Goal: Task Accomplishment & Management: Manage account settings

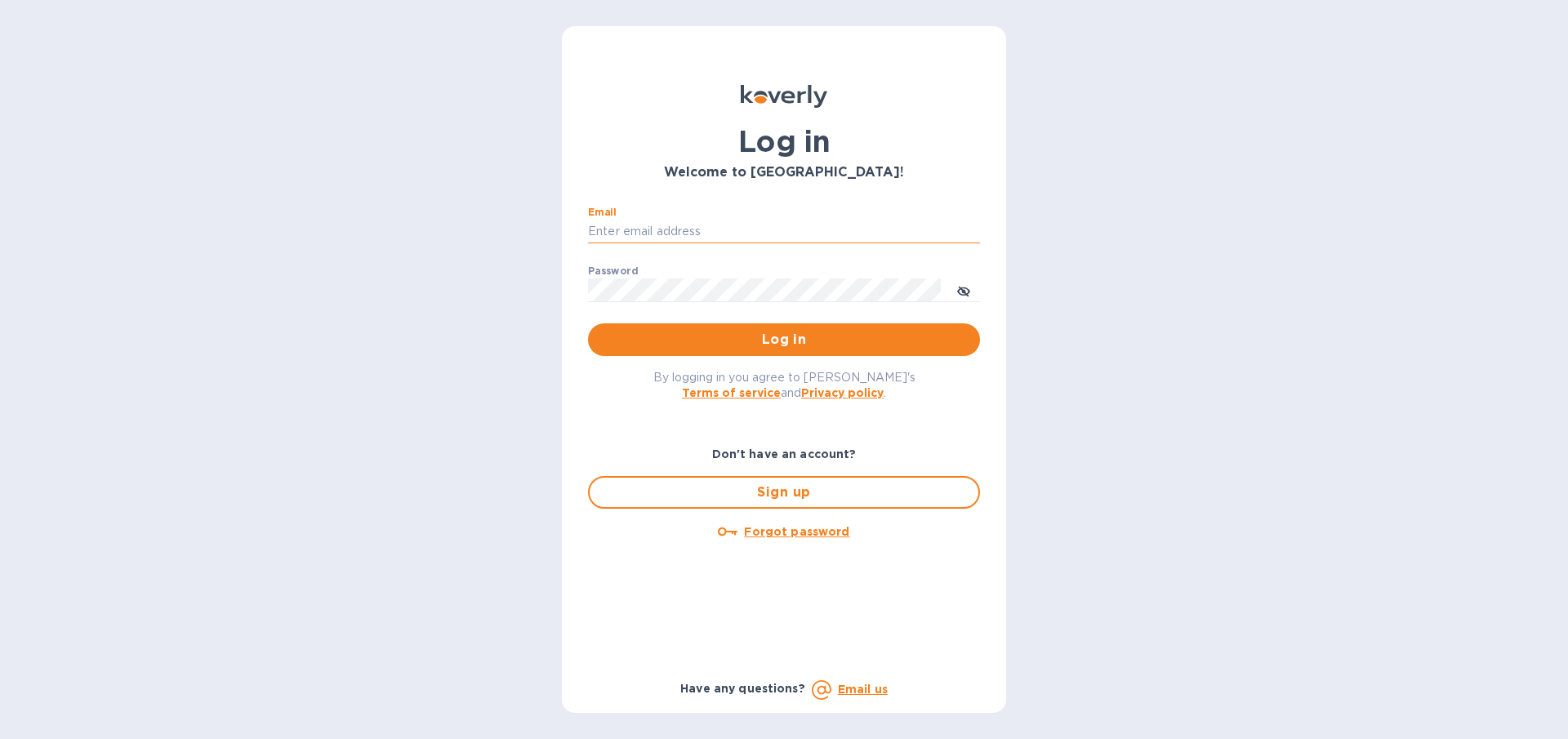
click at [631, 232] on input "Email" at bounding box center [784, 231] width 392 height 24
type input "[EMAIL_ADDRESS][DOMAIN_NAME]"
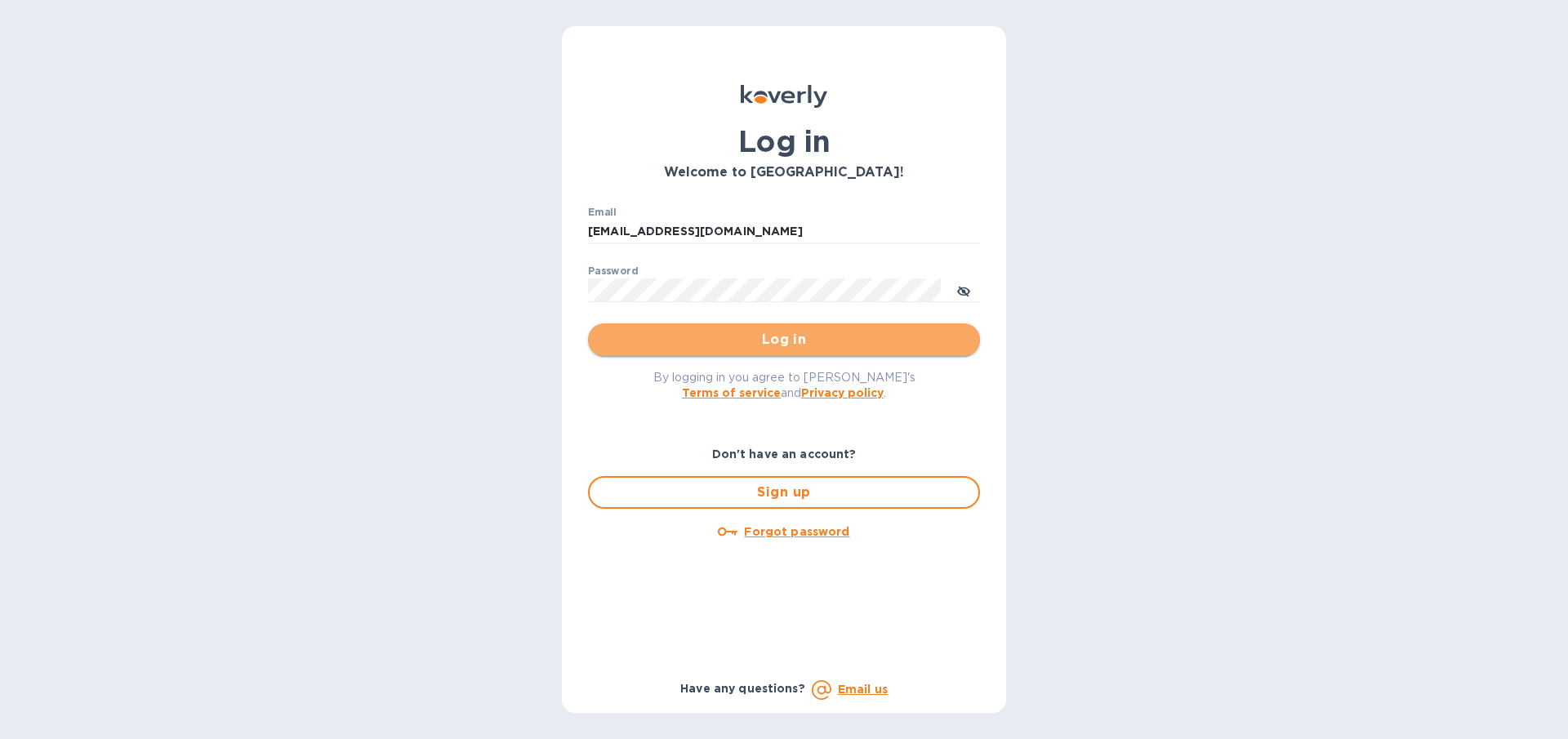
click at [671, 338] on span "Log in" at bounding box center [784, 340] width 366 height 20
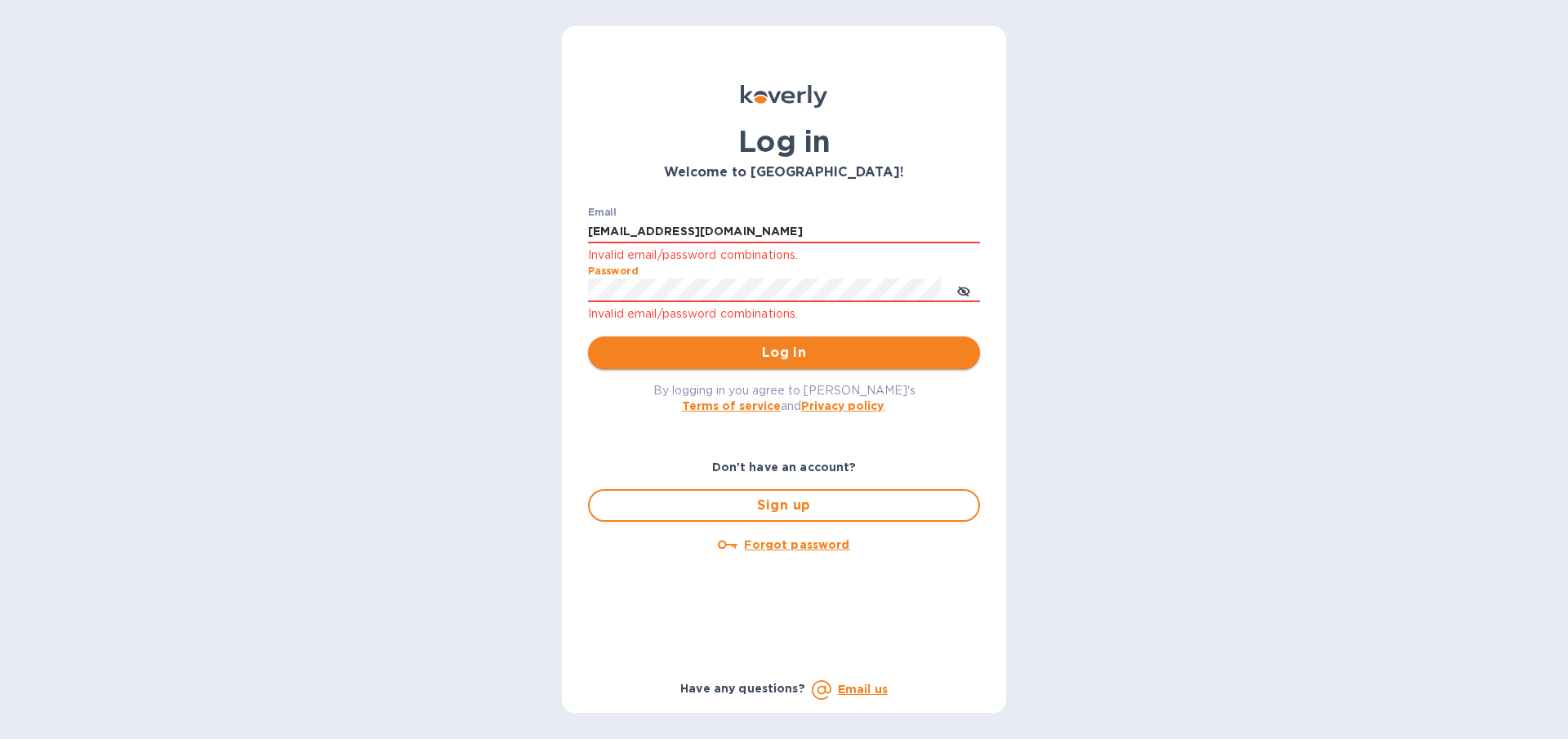
click at [679, 362] on span "Log in" at bounding box center [784, 353] width 366 height 20
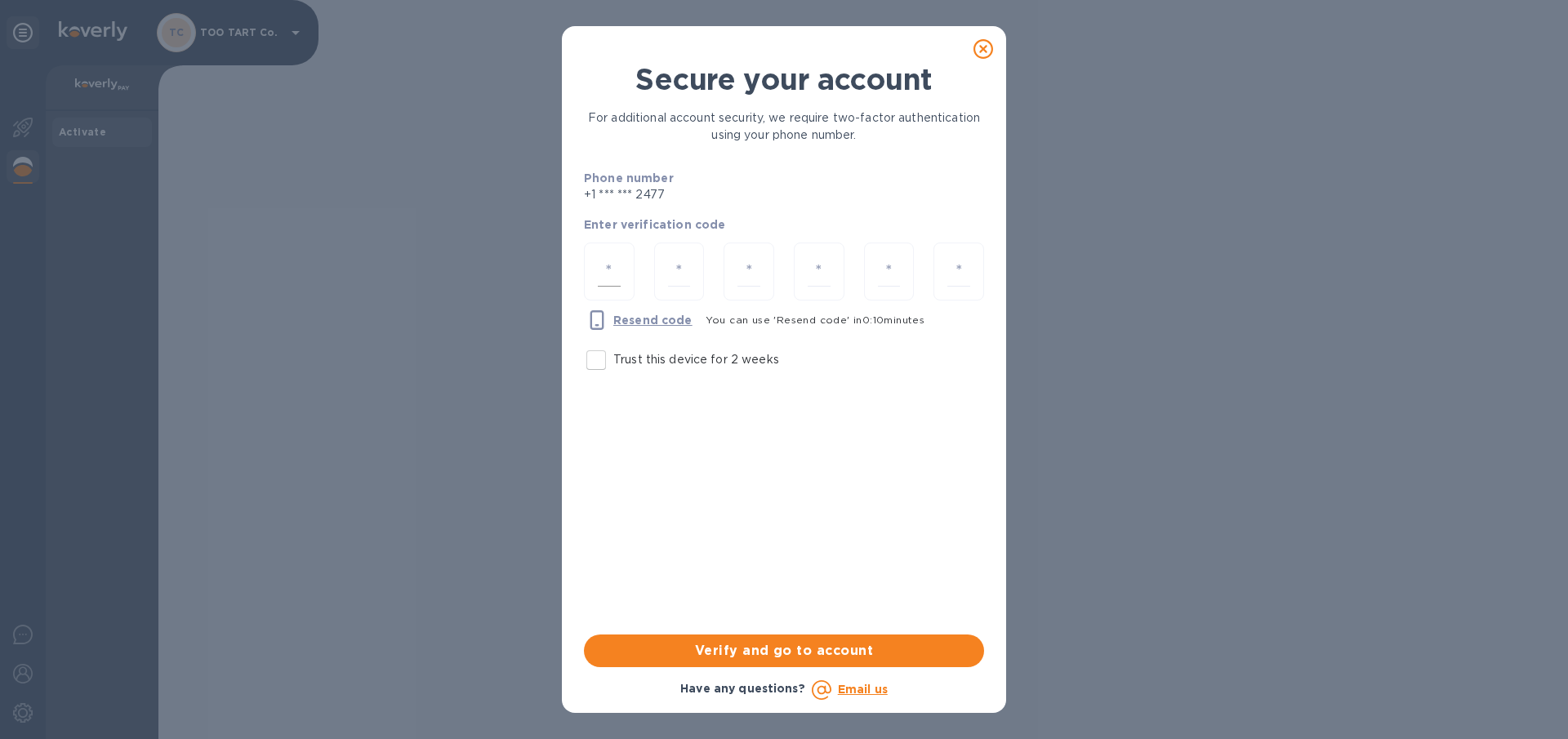
click at [612, 267] on input "number" at bounding box center [608, 272] width 23 height 31
type input "4"
type input "8"
type input "5"
type input "8"
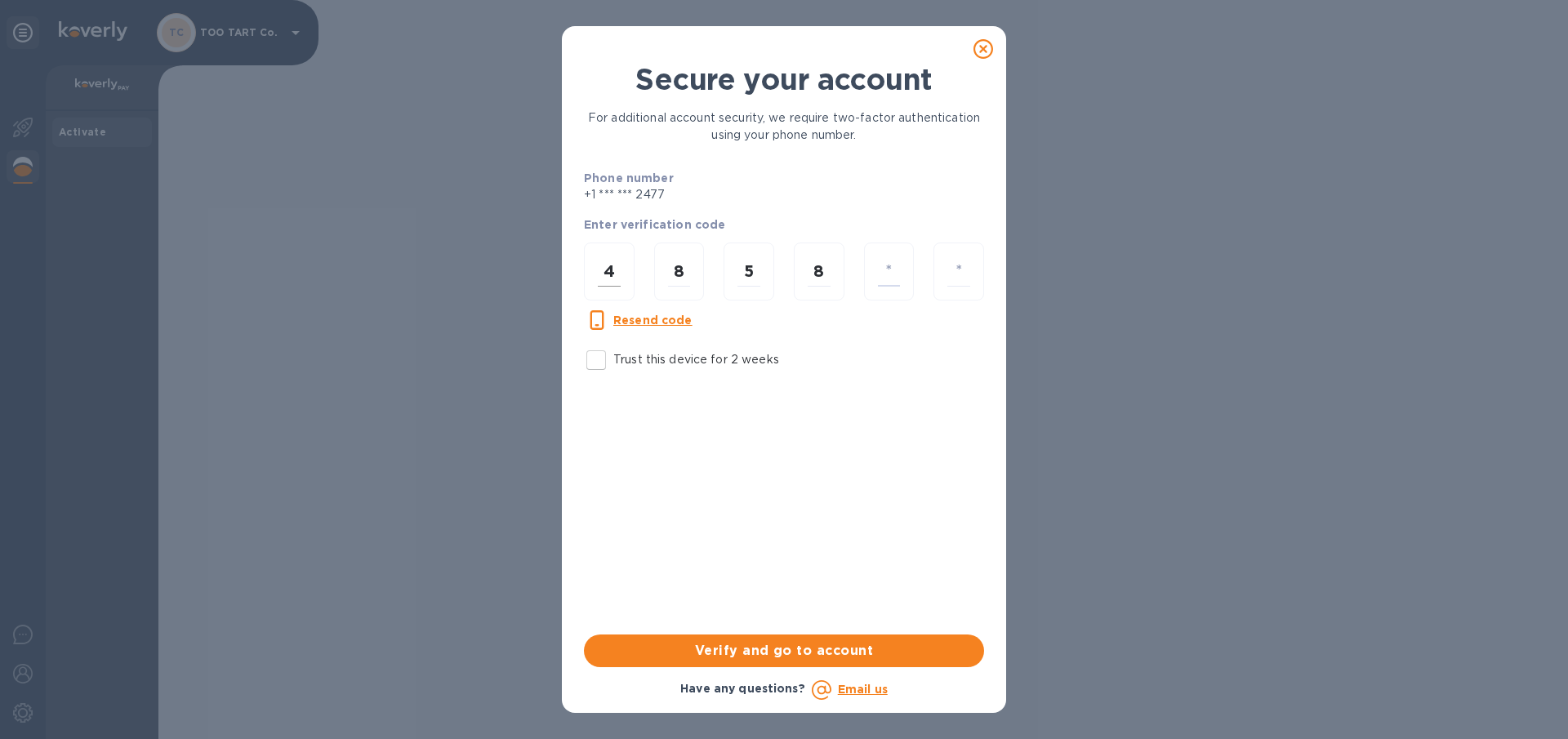
type input "5"
type input "0"
